Goal: Find contact information: Find contact information

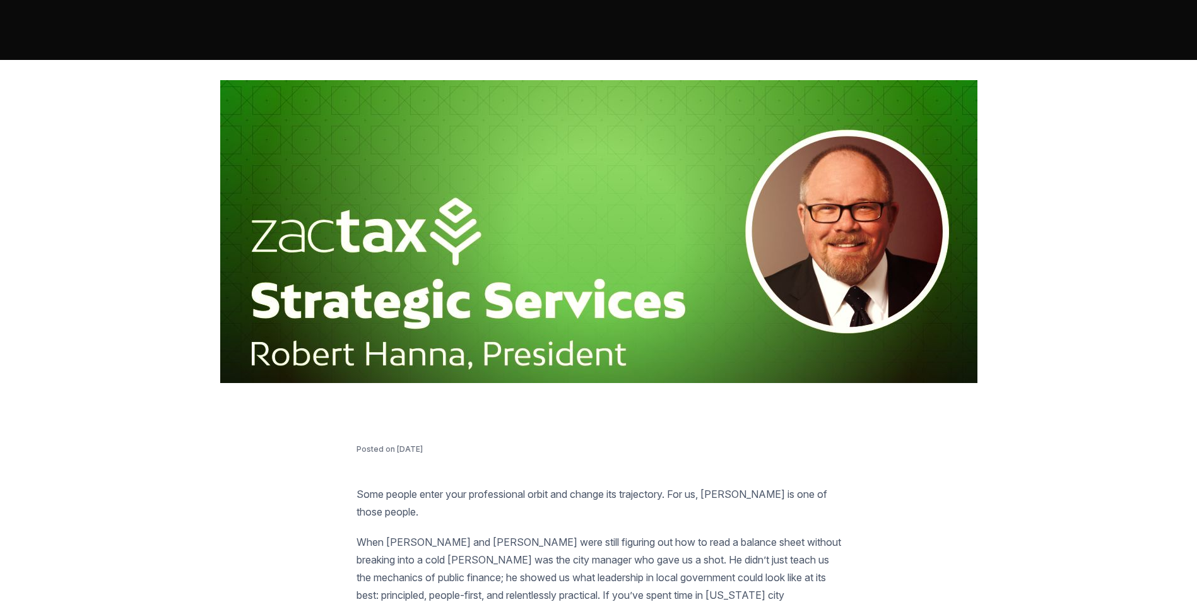
scroll to position [189, 0]
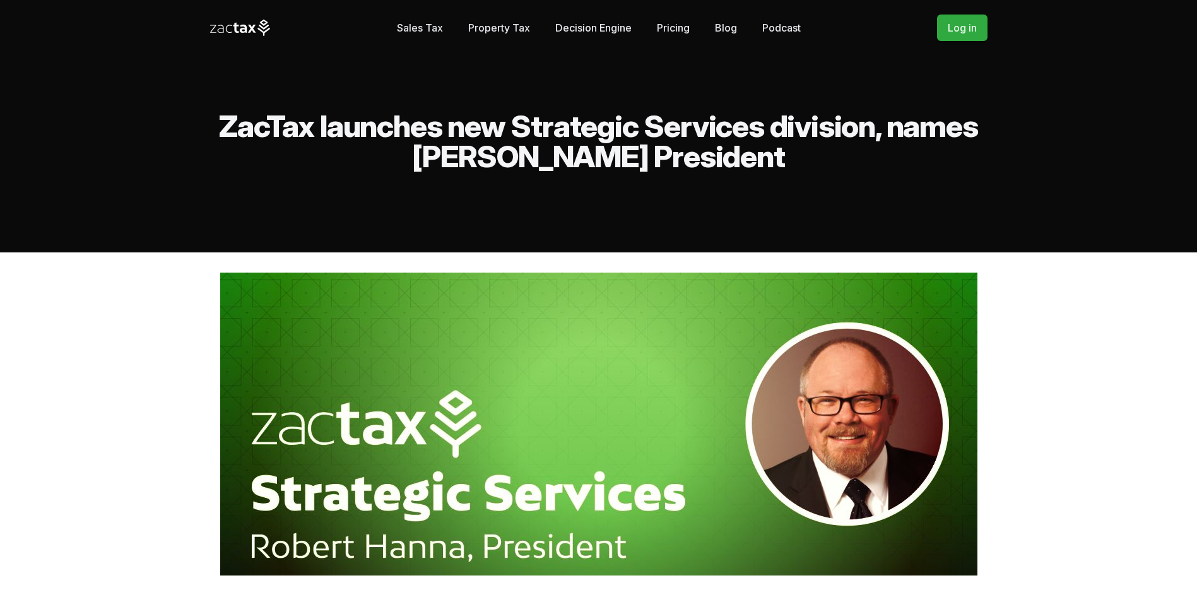
click at [230, 26] on icon at bounding box center [240, 28] width 61 height 16
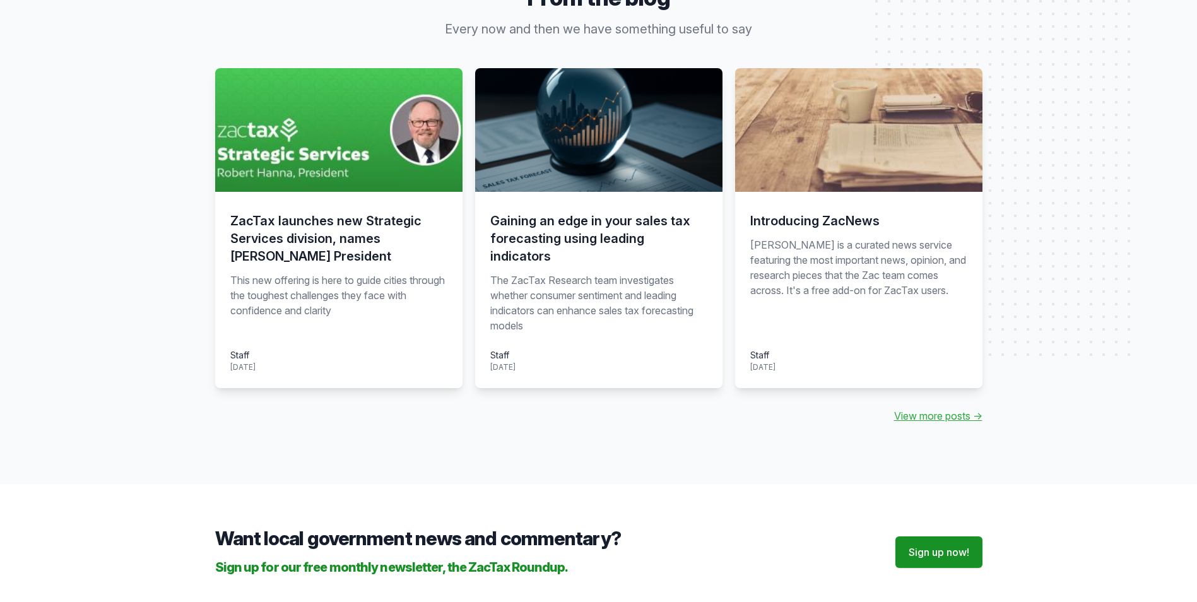
scroll to position [1480, 0]
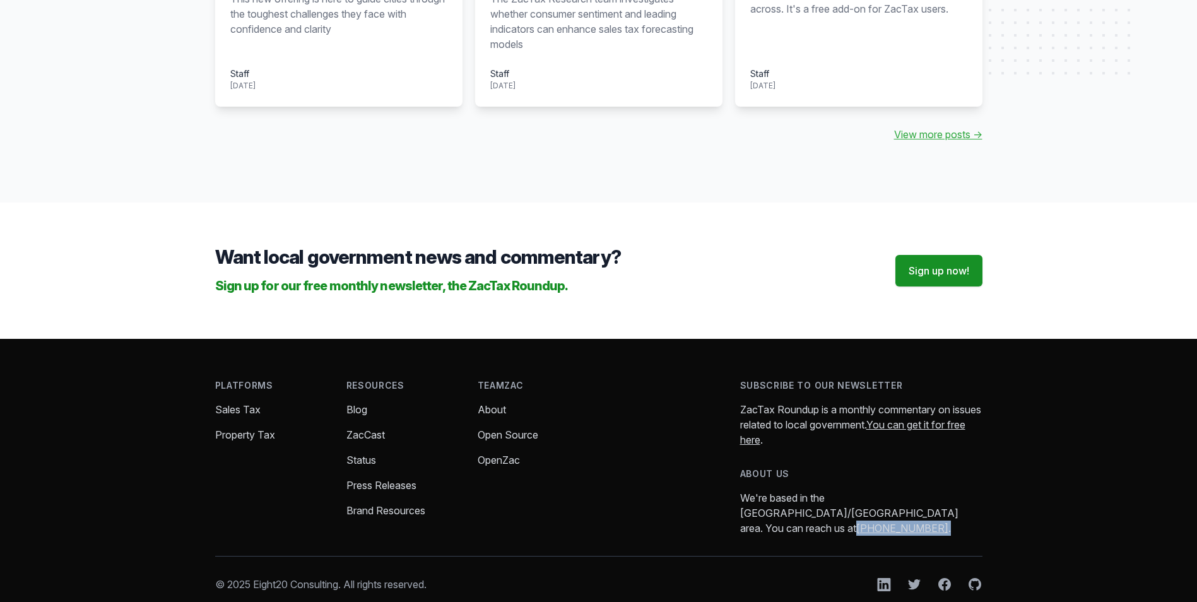
drag, startPoint x: 874, startPoint y: 500, endPoint x: 798, endPoint y: 500, distance: 76.3
click at [798, 500] on p "We're based in the [GEOGRAPHIC_DATA]/[GEOGRAPHIC_DATA] area. You can reach us a…" at bounding box center [861, 512] width 242 height 45
copy p "[PHONE_NUMBER] ."
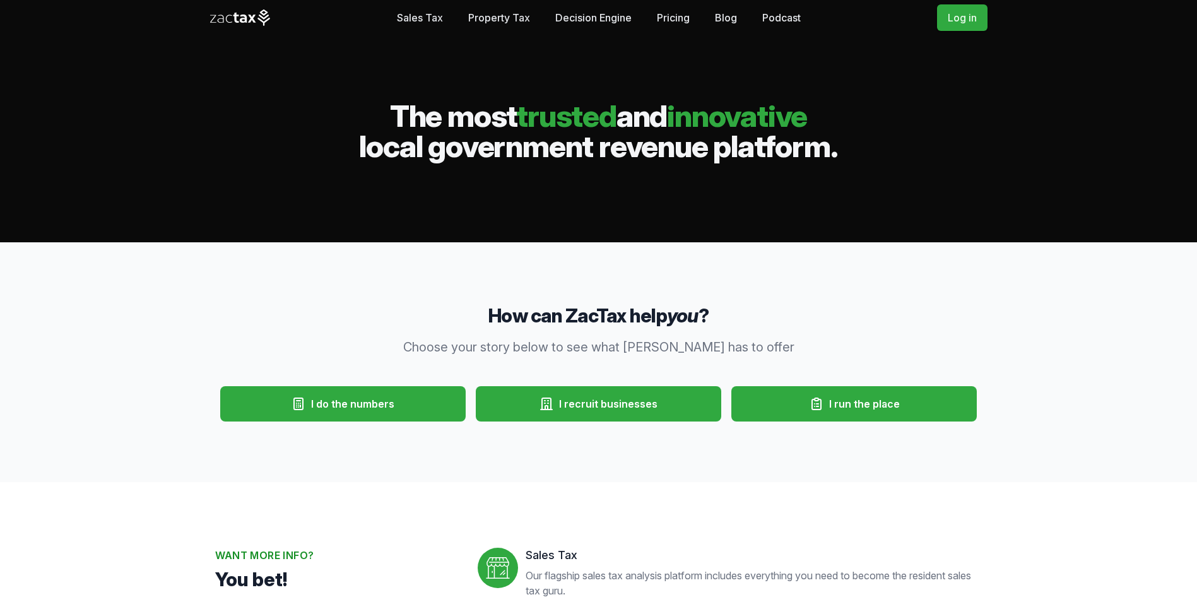
scroll to position [0, 0]
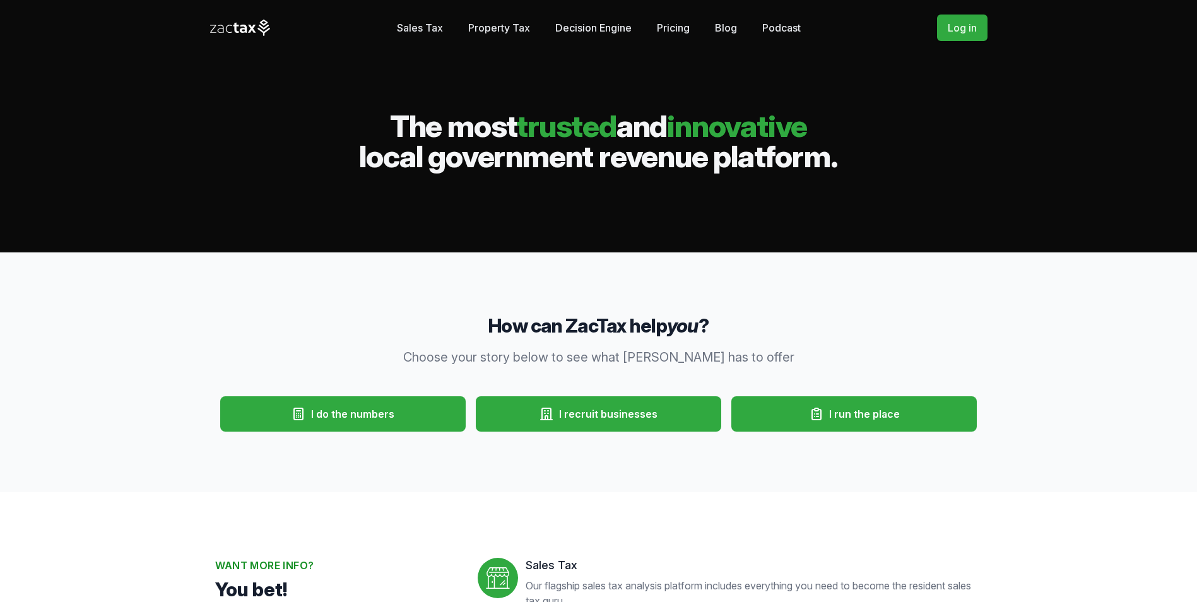
click at [724, 27] on link "Blog" at bounding box center [726, 27] width 22 height 25
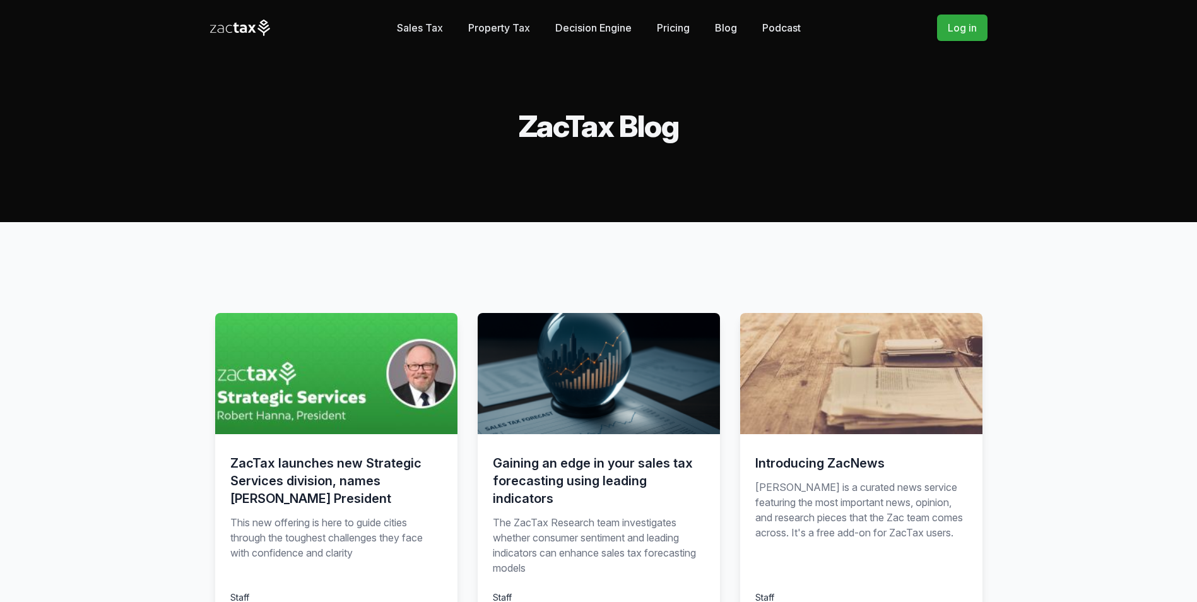
click at [339, 347] on img at bounding box center [336, 373] width 242 height 121
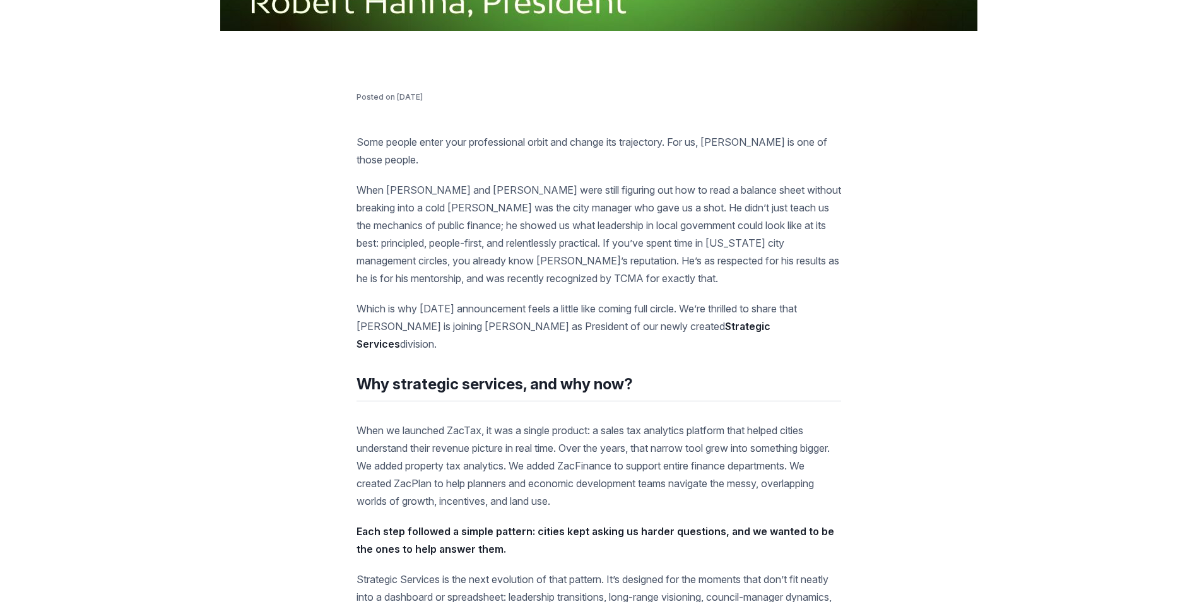
scroll to position [379, 0]
